Goal: Check status

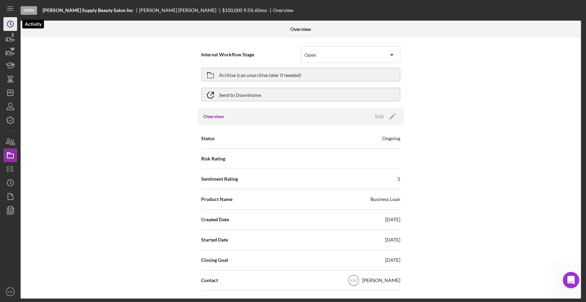
click at [13, 26] on circle "button" at bounding box center [10, 24] width 6 height 6
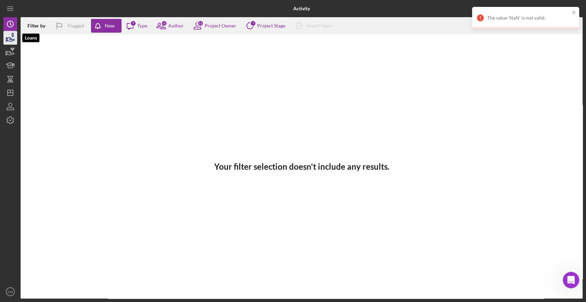
click at [10, 41] on icon "button" at bounding box center [10, 39] width 7 height 4
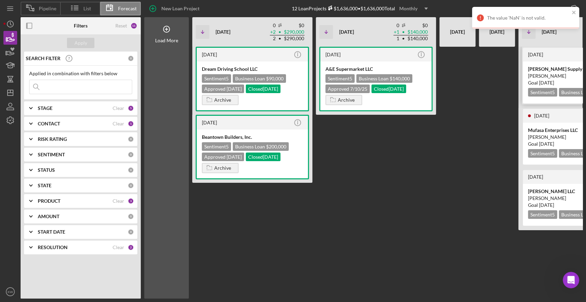
click at [542, 79] on div "Goal 1 month from now" at bounding box center [578, 82] width 101 height 7
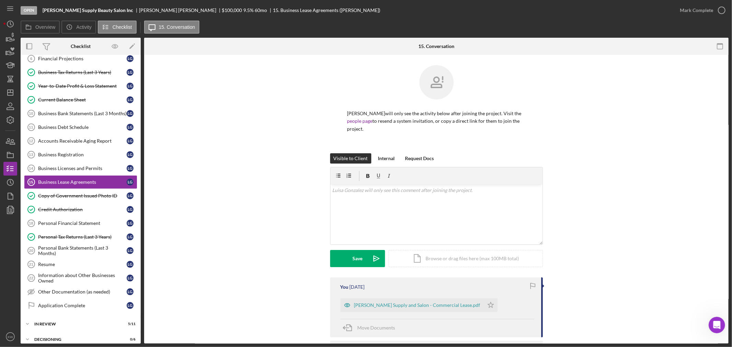
scroll to position [192, 0]
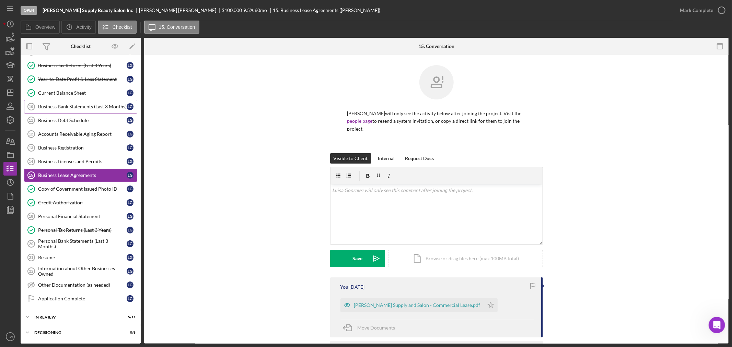
click at [65, 106] on div "Business Bank Statements (Last 3 Months)" at bounding box center [82, 106] width 89 height 5
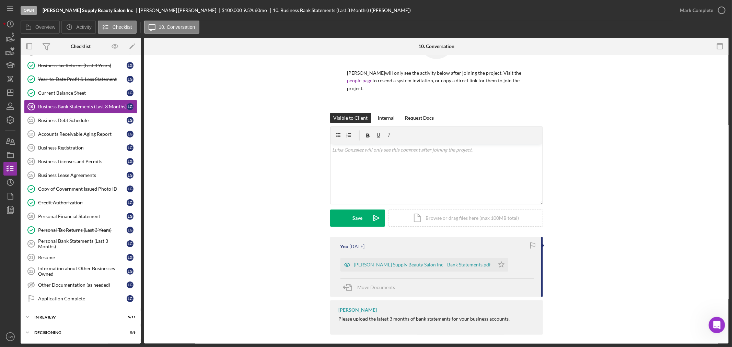
scroll to position [46, 0]
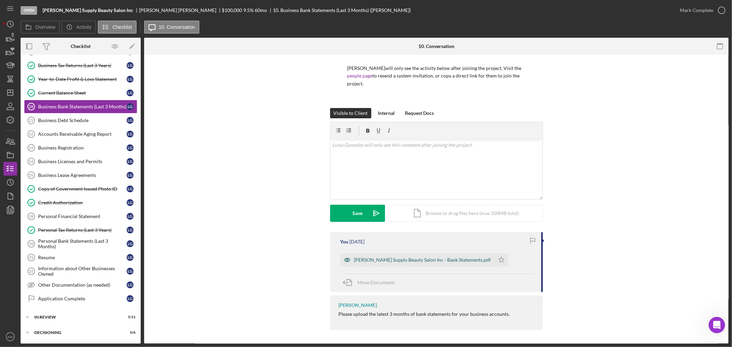
click at [437, 257] on div "[PERSON_NAME] Supply Beauty Salon Inc - Bank Statements.pdf" at bounding box center [422, 259] width 137 height 5
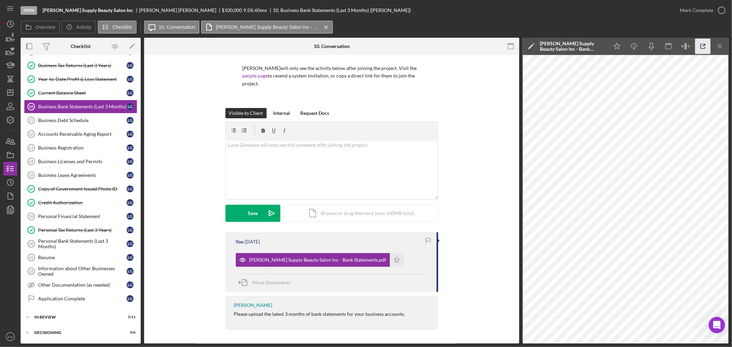
click at [586, 47] on icon "button" at bounding box center [702, 46] width 15 height 15
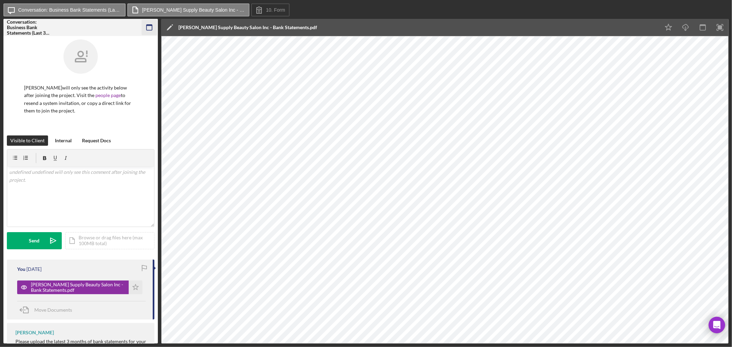
click at [143, 27] on icon "button" at bounding box center [149, 27] width 15 height 15
